Goal: Transaction & Acquisition: Purchase product/service

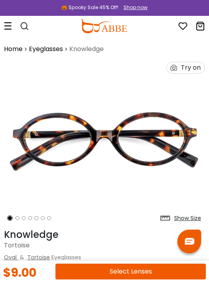
click at [128, 4] on div "Shop now" at bounding box center [135, 7] width 24 height 7
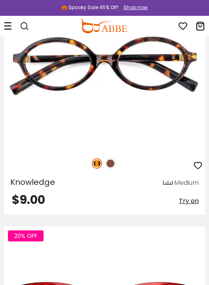
scroll to position [874, 0]
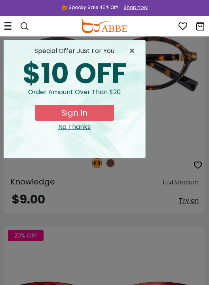
click at [134, 50] on span "×" at bounding box center [134, 50] width 10 height 9
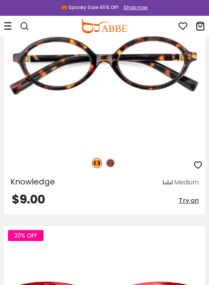
click at [10, 26] on icon at bounding box center [8, 26] width 8 height 8
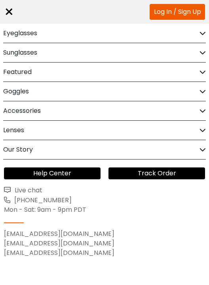
click at [199, 33] on icon at bounding box center [202, 33] width 6 height 6
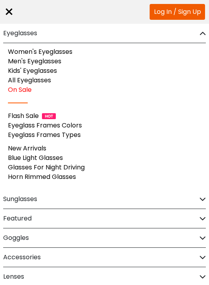
click at [64, 51] on link "Women's Eyeglasses" at bounding box center [40, 51] width 64 height 9
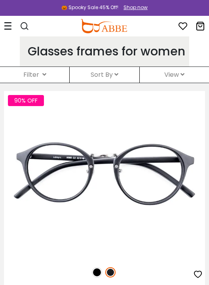
click at [48, 76] on div "Filter ( )" at bounding box center [34, 75] width 69 height 16
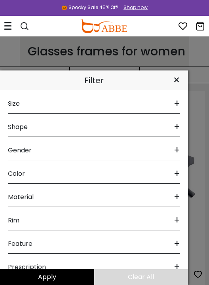
click at [177, 127] on span "+" at bounding box center [177, 126] width 6 height 19
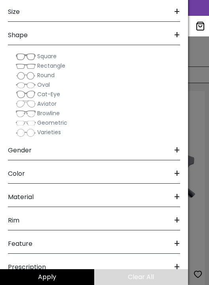
click at [45, 76] on span "Round" at bounding box center [45, 75] width 17 height 8
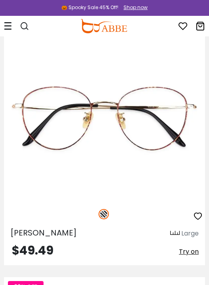
scroll to position [1490, 0]
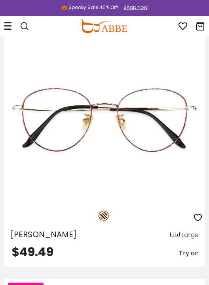
click at [0, 0] on img at bounding box center [0, 0] width 0 height 0
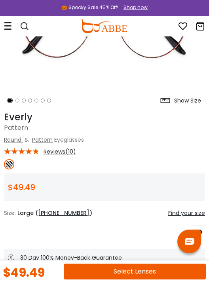
scroll to position [117, 0]
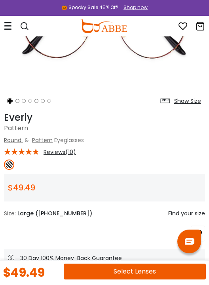
click at [72, 153] on span "Reviews(10)" at bounding box center [59, 151] width 32 height 7
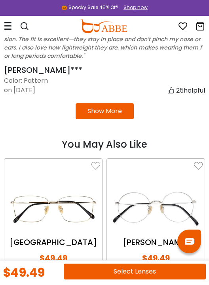
scroll to position [1652, 0]
